Goal: Transaction & Acquisition: Obtain resource

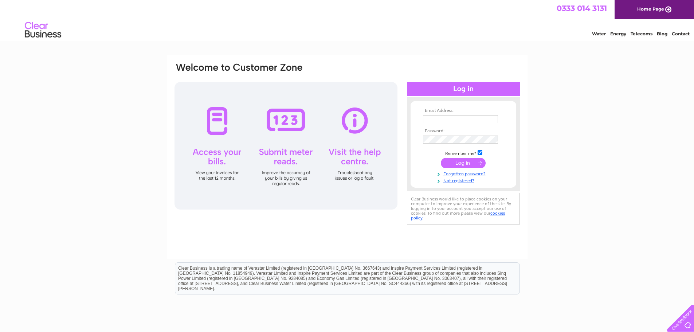
click at [444, 120] on input "text" at bounding box center [460, 119] width 75 height 8
type input "ldawson@blueprint-recruitment.co.uk"
click at [481, 151] on input "checkbox" at bounding box center [480, 152] width 5 height 5
checkbox input "false"
click at [465, 164] on input "submit" at bounding box center [463, 163] width 45 height 10
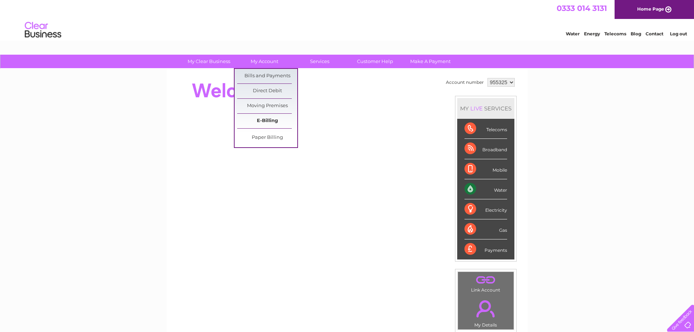
click at [265, 123] on link "E-Billing" at bounding box center [267, 121] width 60 height 15
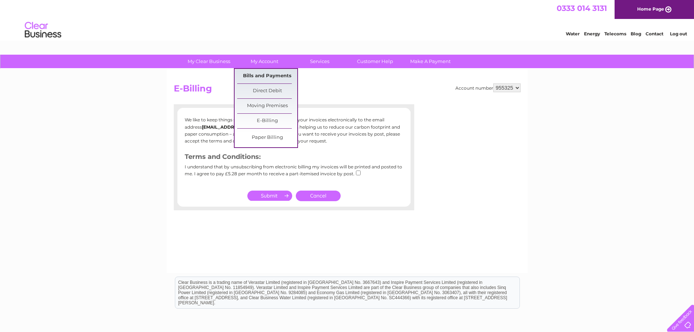
click at [271, 75] on link "Bills and Payments" at bounding box center [267, 76] width 60 height 15
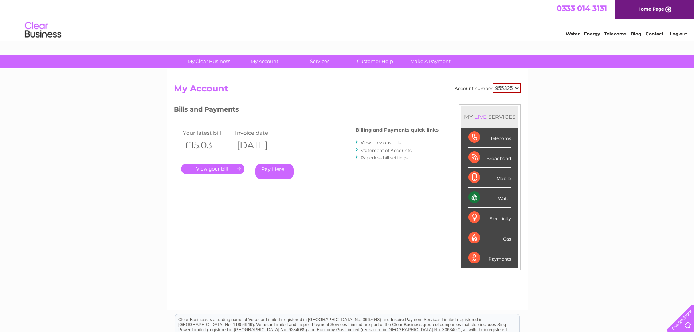
click at [226, 168] on link "." at bounding box center [212, 169] width 63 height 11
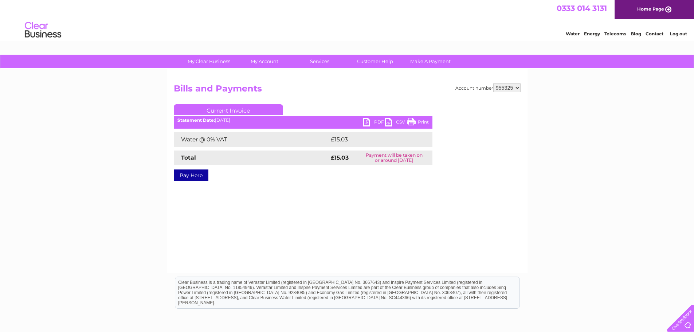
click at [368, 124] on link "PDF" at bounding box center [374, 123] width 22 height 11
click at [519, 88] on select "955325 957563" at bounding box center [507, 87] width 27 height 9
select select "957563"
click at [494, 83] on select "955325 957563" at bounding box center [507, 87] width 27 height 9
click at [647, 10] on link "Home Page" at bounding box center [654, 9] width 79 height 19
